Goal: Use online tool/utility: Utilize a website feature to perform a specific function

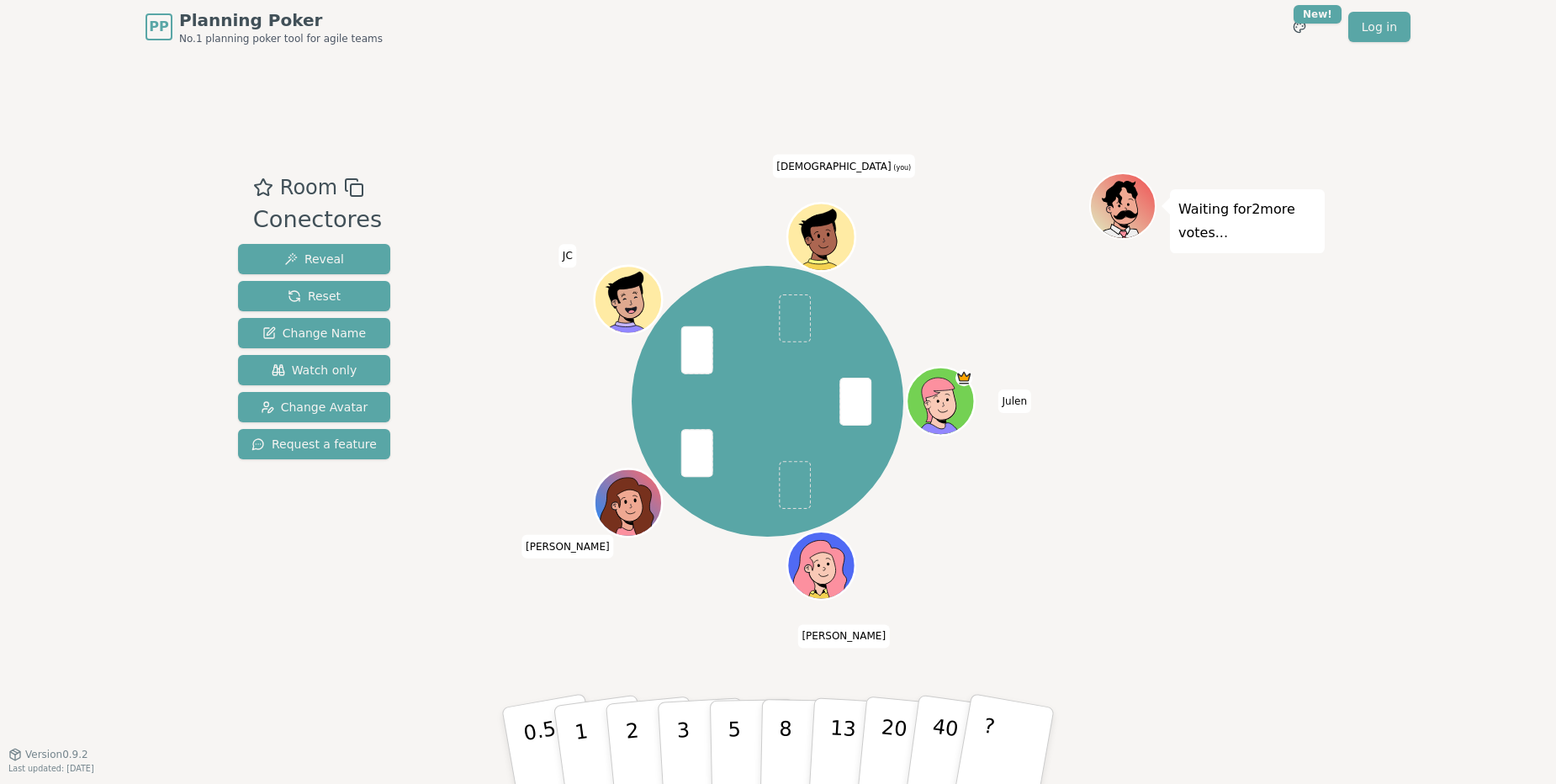
click at [1168, 555] on div "Waiting for 2 more votes..." at bounding box center [1207, 404] width 235 height 463
click at [690, 749] on button "3" at bounding box center [703, 746] width 92 height 131
click at [631, 743] on p "2" at bounding box center [634, 748] width 22 height 92
click at [678, 742] on p "3" at bounding box center [684, 748] width 19 height 92
click at [637, 742] on p "2" at bounding box center [634, 748] width 22 height 92
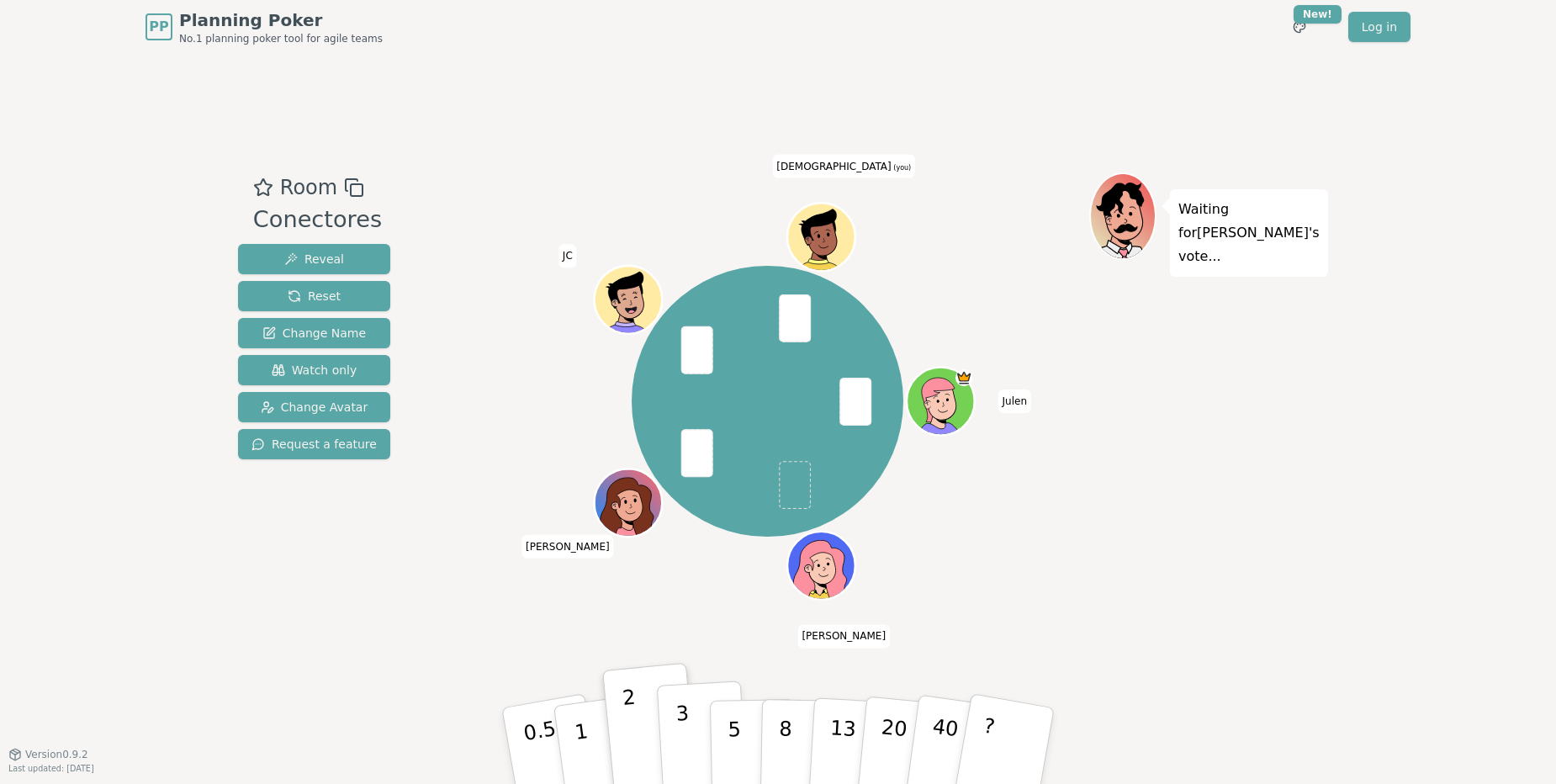
click at [676, 739] on button "3" at bounding box center [703, 746] width 92 height 131
click at [694, 745] on button "3" at bounding box center [703, 746] width 92 height 131
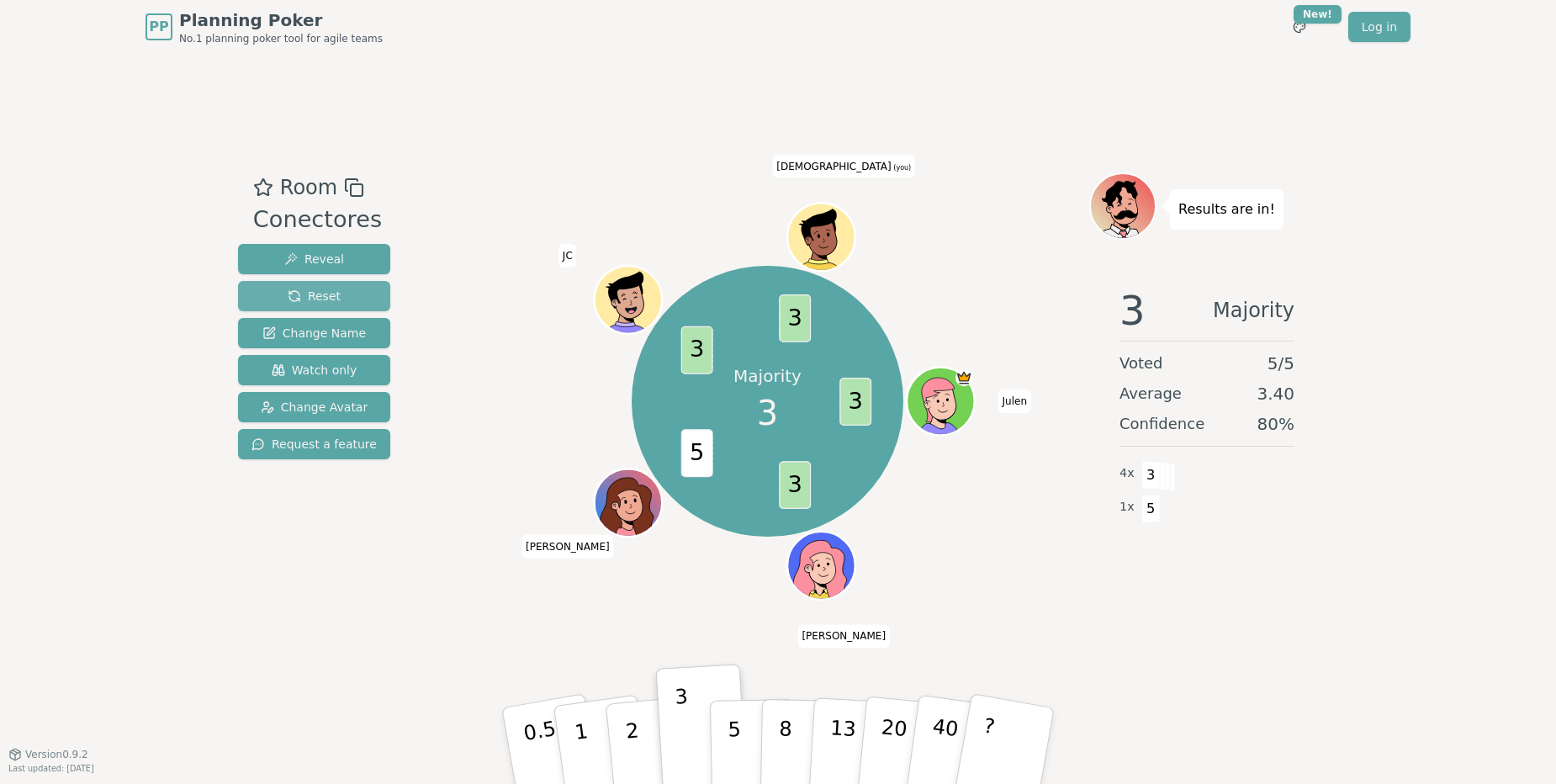
click at [316, 290] on span "Reset" at bounding box center [314, 295] width 53 height 17
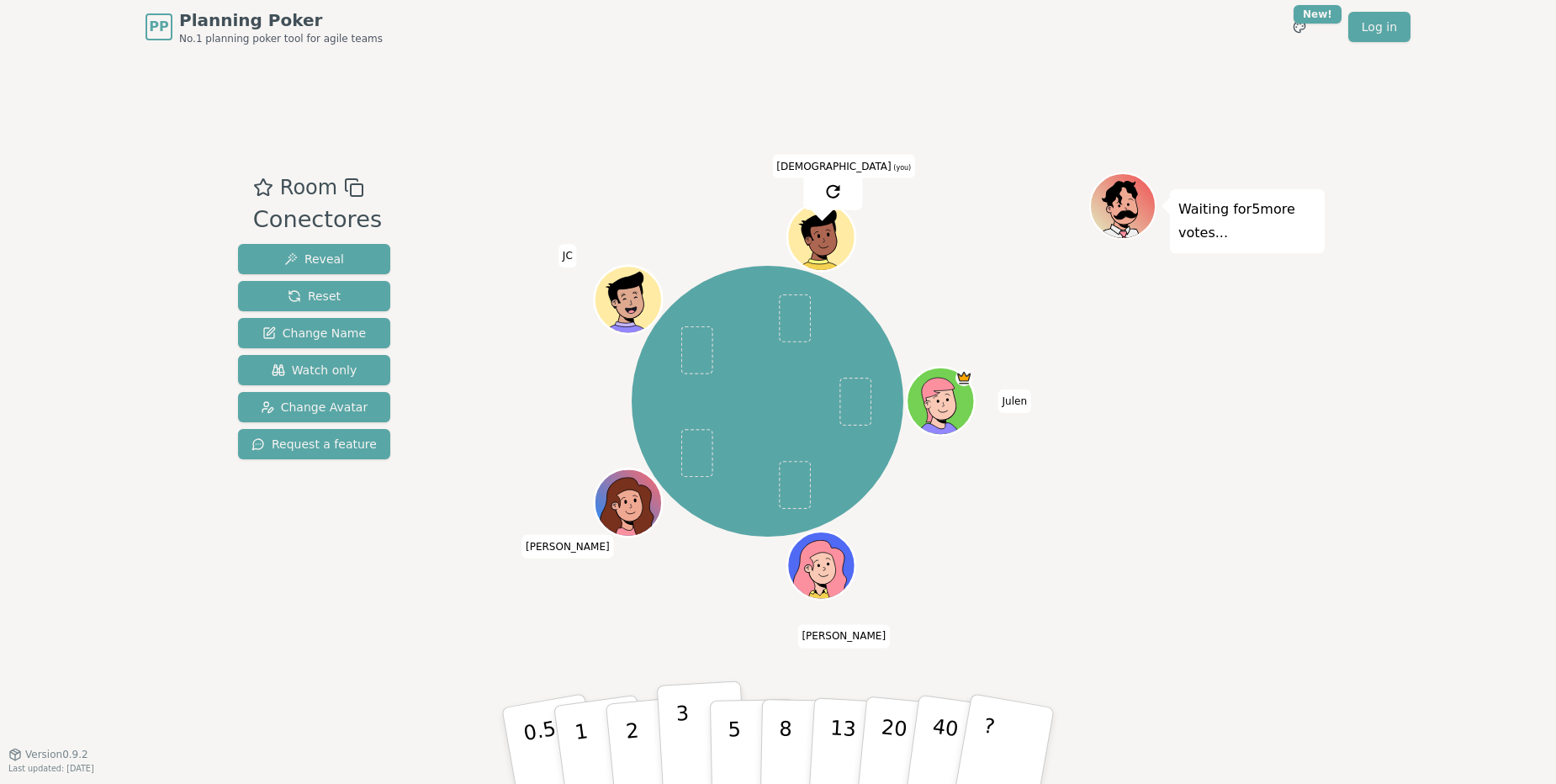
click at [689, 755] on p "3" at bounding box center [684, 748] width 19 height 92
